Goal: Information Seeking & Learning: Learn about a topic

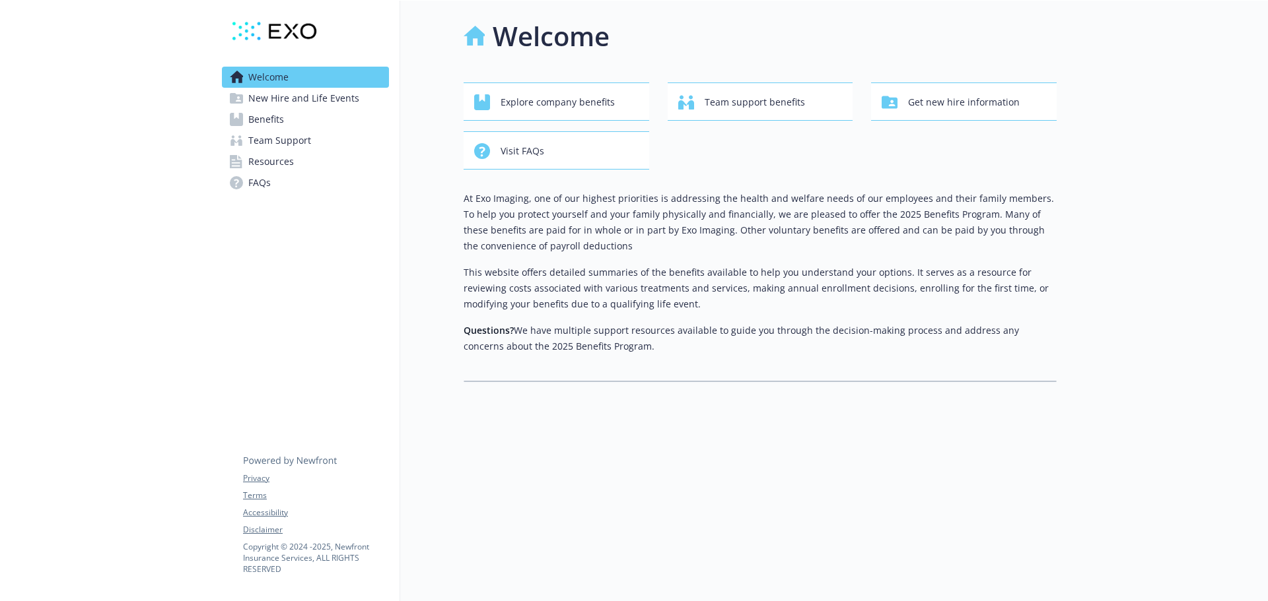
click at [276, 120] on span "Benefits" at bounding box center [266, 119] width 36 height 21
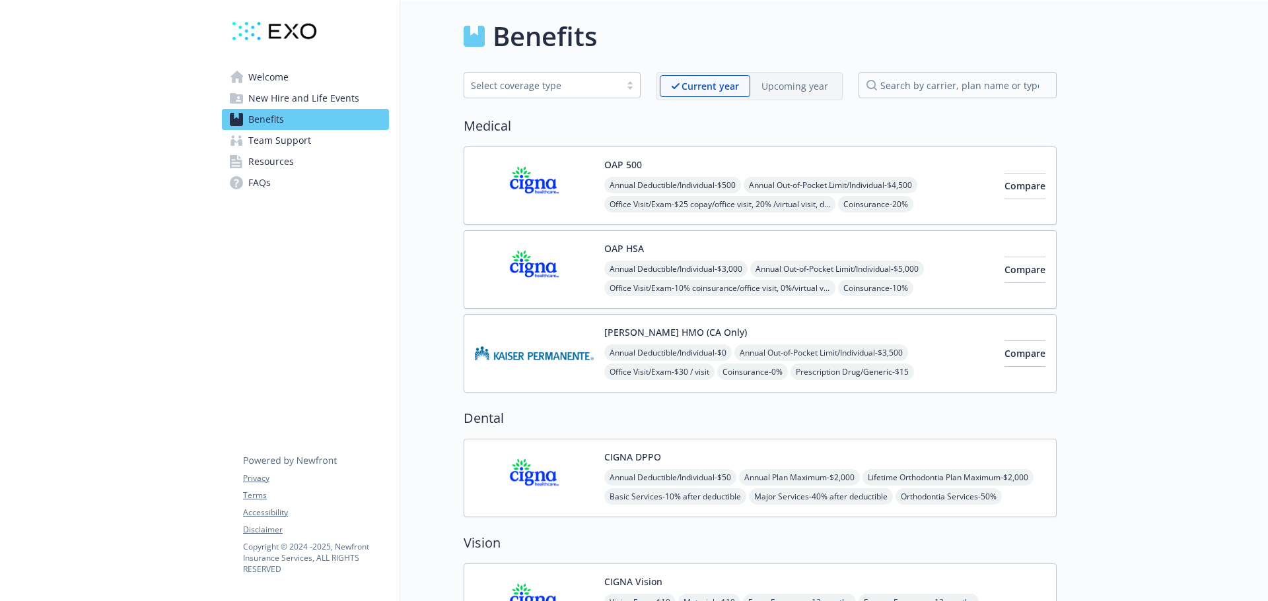
click at [519, 271] on img at bounding box center [534, 270] width 119 height 56
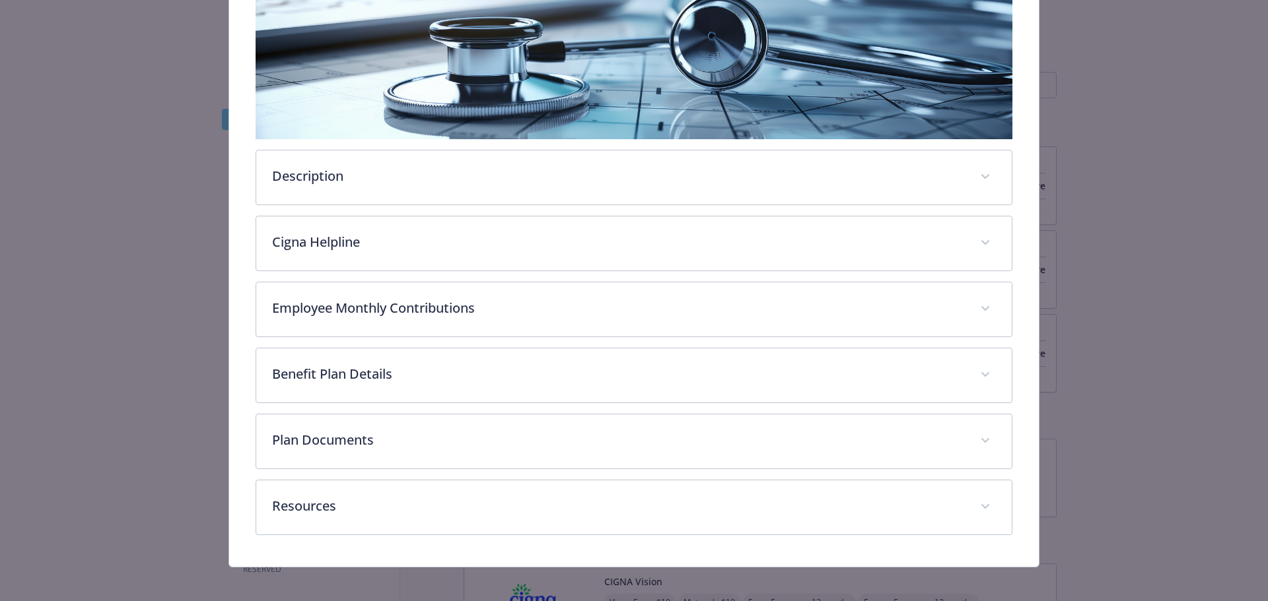
scroll to position [248, 0]
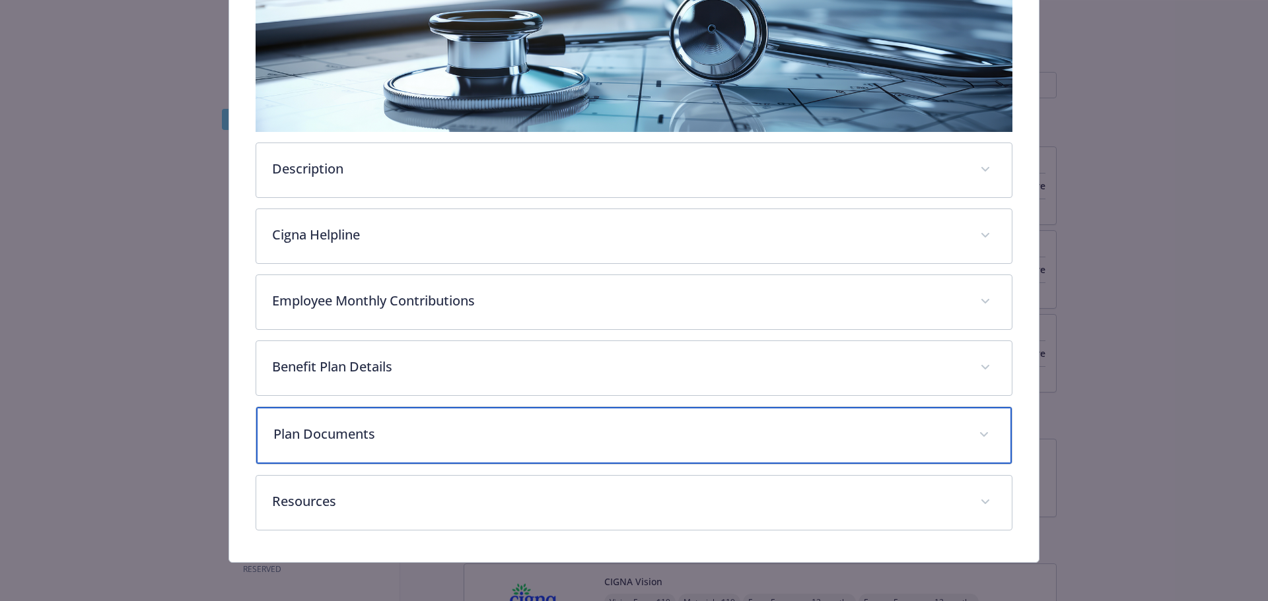
click at [459, 434] on p "Plan Documents" at bounding box center [618, 434] width 690 height 20
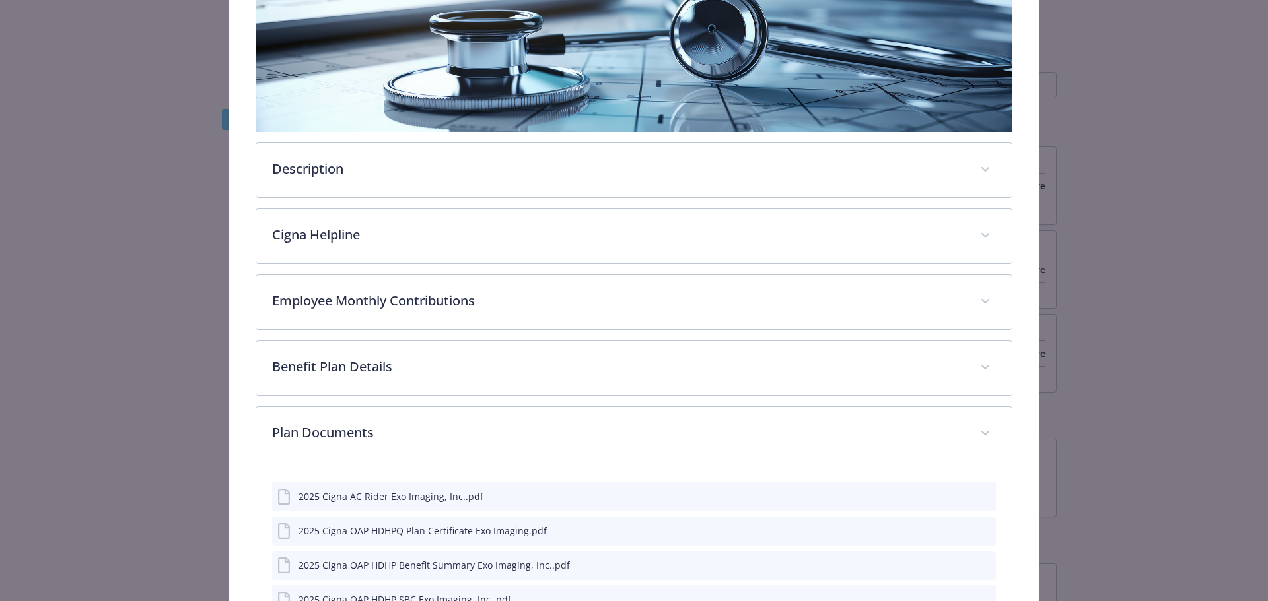
click at [978, 567] on icon "preview file" at bounding box center [983, 564] width 12 height 9
